Goal: Navigation & Orientation: Find specific page/section

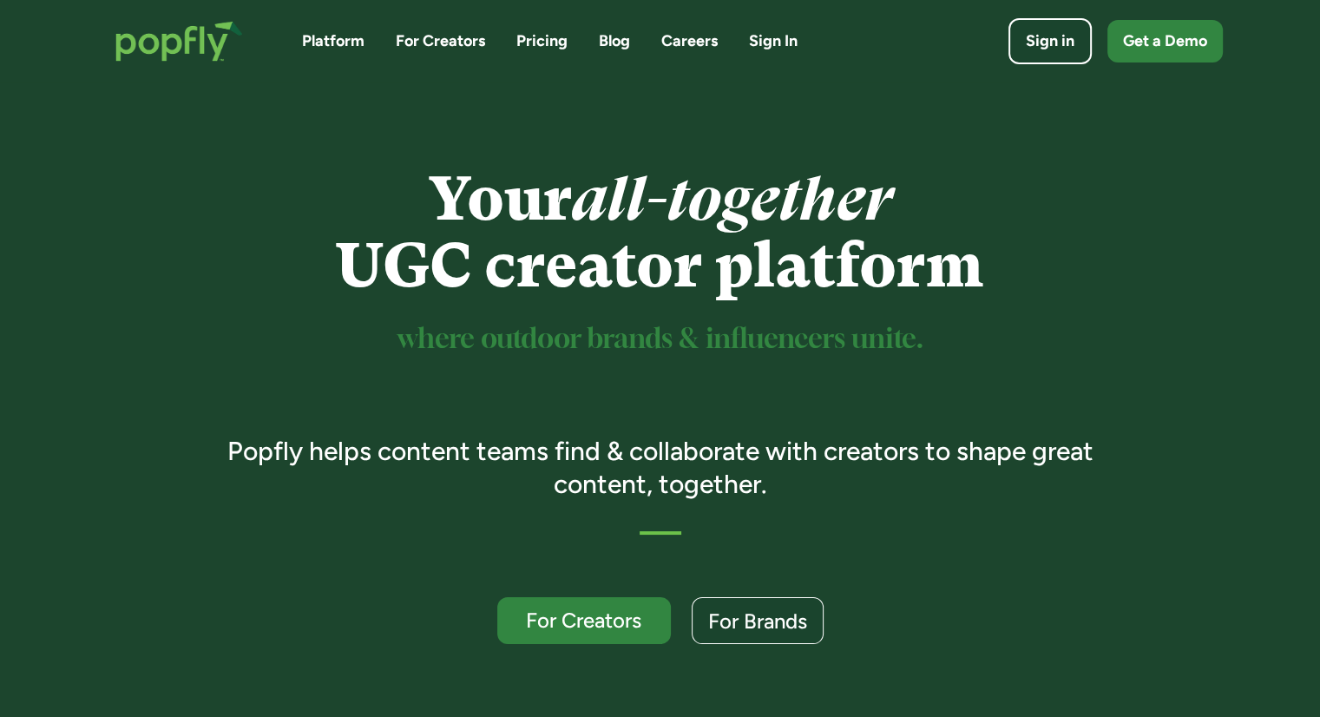
click at [465, 43] on link "For Creators" at bounding box center [440, 41] width 89 height 22
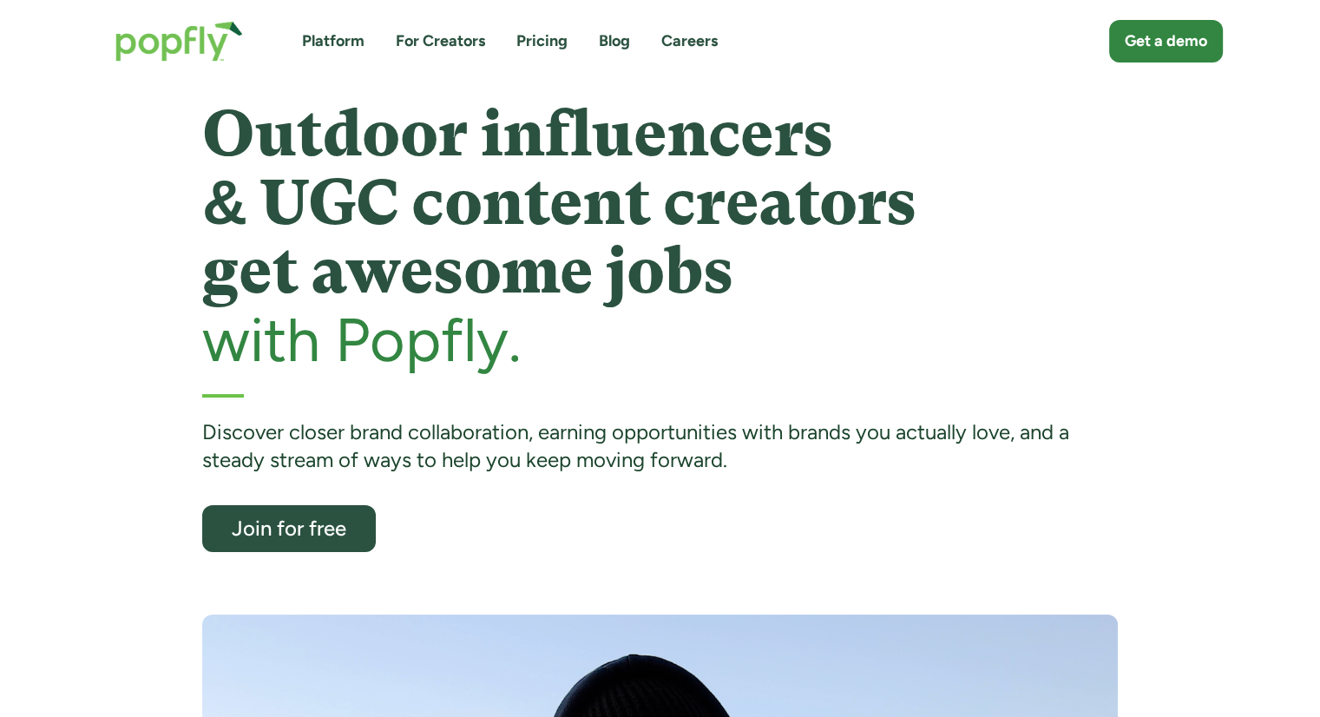
click at [173, 50] on img "home" at bounding box center [179, 41] width 162 height 76
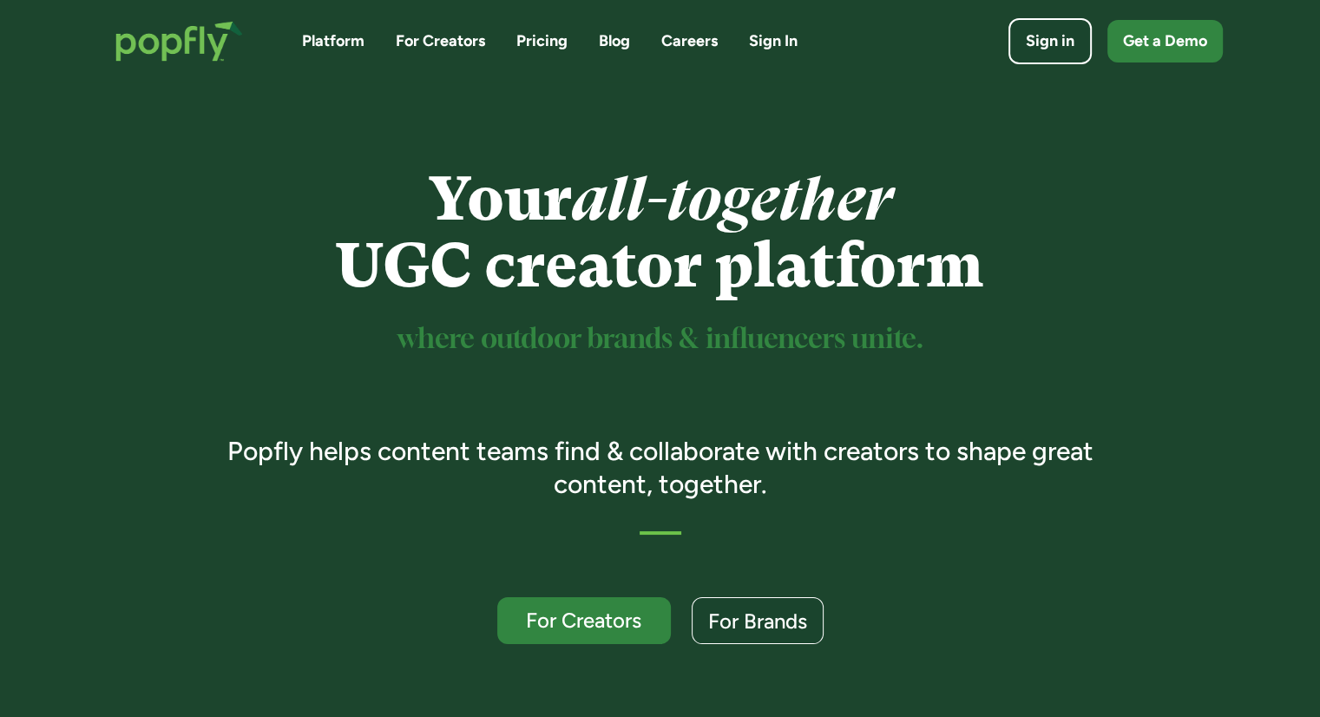
click at [173, 50] on img "home" at bounding box center [179, 41] width 162 height 76
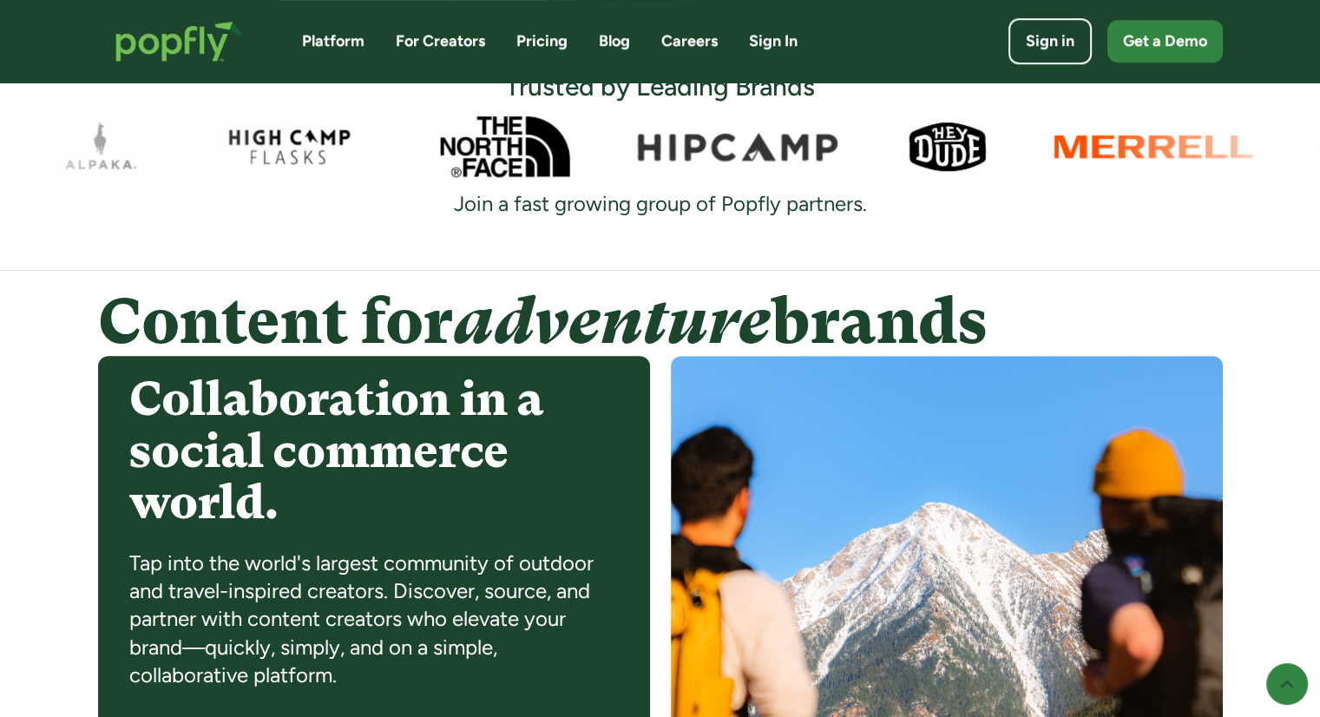
scroll to position [1152, 0]
